Goal: Task Accomplishment & Management: Use online tool/utility

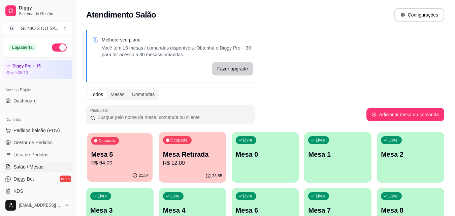
click at [104, 162] on p "R$ 64,00" at bounding box center [120, 163] width 58 height 8
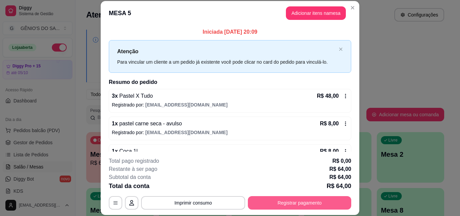
click at [291, 203] on button "Registrar pagamento" at bounding box center [299, 202] width 103 height 13
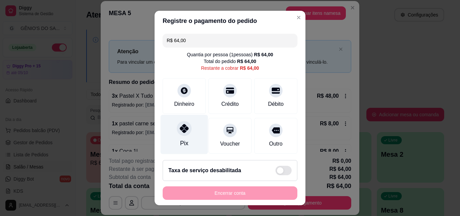
click at [180, 131] on icon at bounding box center [184, 128] width 9 height 9
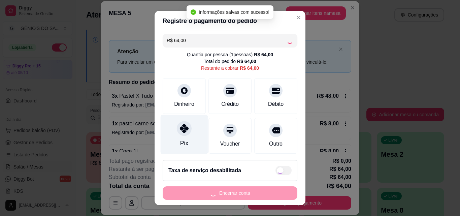
type input "R$ 0,00"
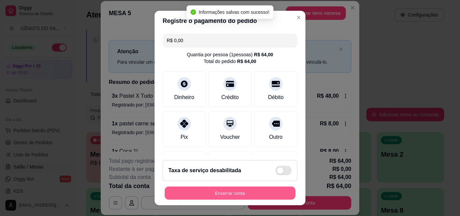
click at [213, 194] on button "Encerrar conta" at bounding box center [230, 193] width 131 height 13
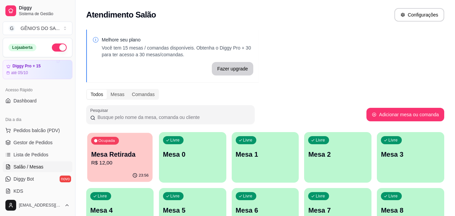
click at [134, 155] on p "Mesa Retirada" at bounding box center [120, 154] width 58 height 9
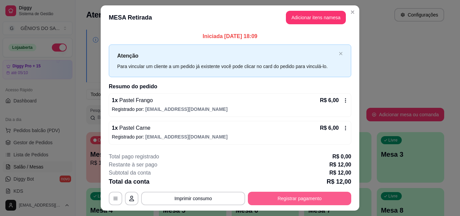
click at [282, 194] on button "Registrar pagamento" at bounding box center [299, 198] width 103 height 13
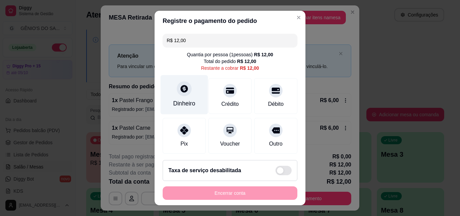
click at [187, 103] on div "Dinheiro" at bounding box center [184, 103] width 22 height 9
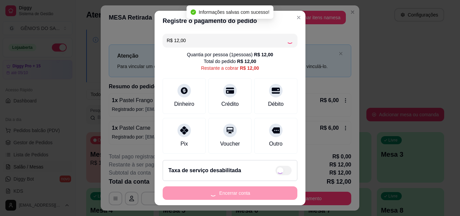
type input "R$ 0,00"
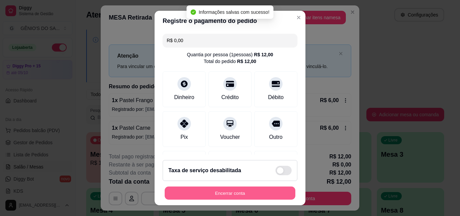
click at [223, 191] on button "Encerrar conta" at bounding box center [230, 193] width 131 height 13
